Goal: Transaction & Acquisition: Purchase product/service

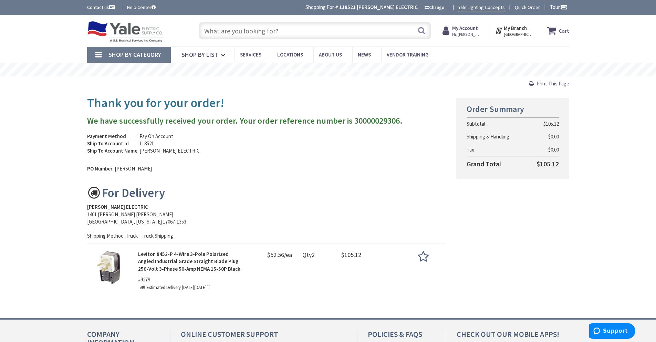
click at [221, 32] on input "text" at bounding box center [315, 30] width 232 height 17
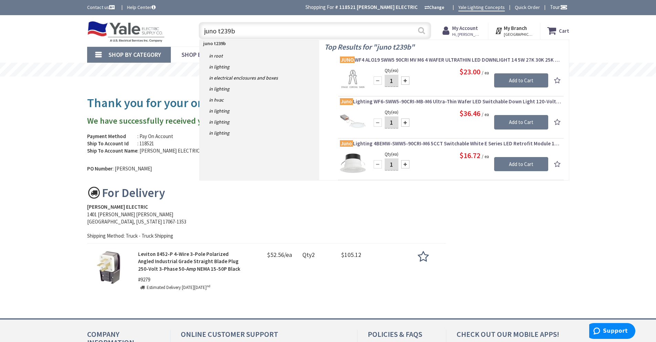
type input "juno t239b"
click at [423, 32] on button "Search" at bounding box center [421, 30] width 9 height 15
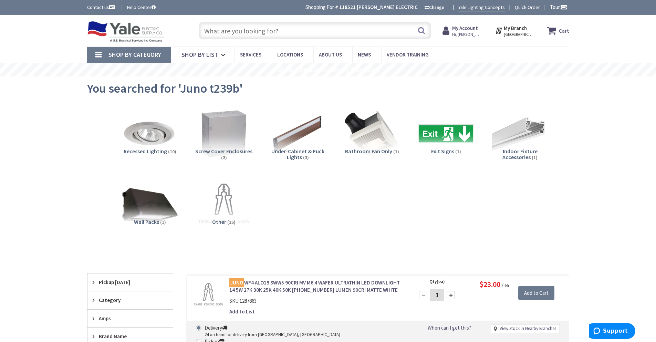
click at [443, 214] on div "Recessed Lighting (10) Screw Cover Enclosures (3) Under-Cabinet & Puck Lights (…" at bounding box center [328, 174] width 458 height 145
drag, startPoint x: 389, startPoint y: 211, endPoint x: 349, endPoint y: 161, distance: 64.6
click at [388, 207] on div "Recessed Lighting (10) Screw Cover Enclosures (3) Under-Cabinet & Puck Lights (…" at bounding box center [328, 174] width 458 height 145
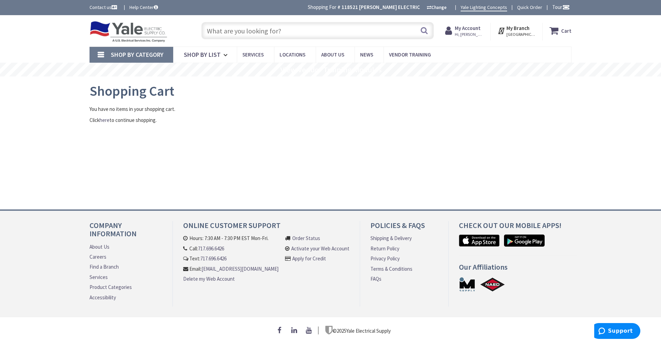
click at [277, 88] on h1 "Shopping Cart" at bounding box center [331, 90] width 482 height 15
